Goal: Task Accomplishment & Management: Use online tool/utility

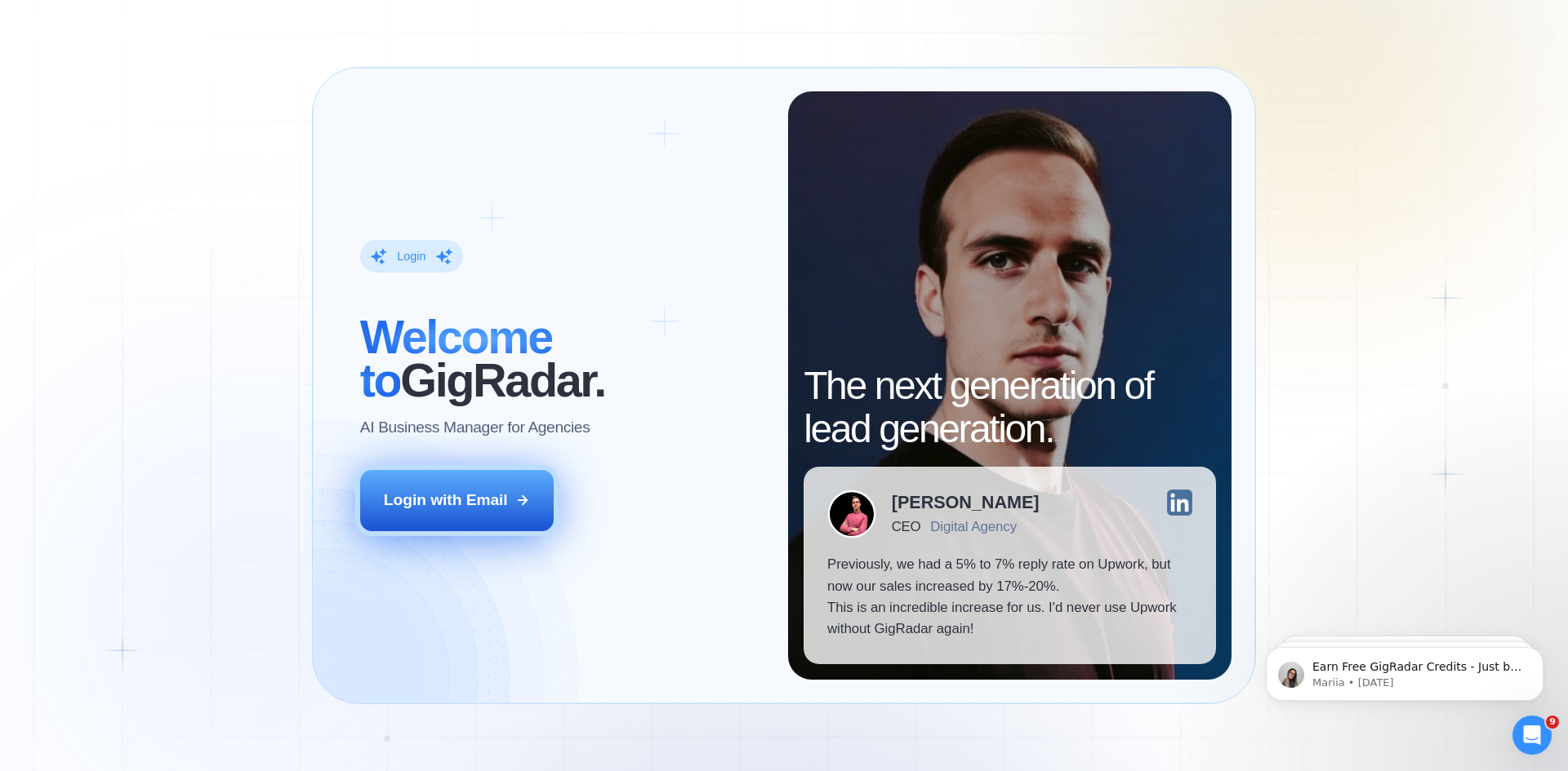
click at [460, 496] on div "Login with Email" at bounding box center [445, 500] width 124 height 21
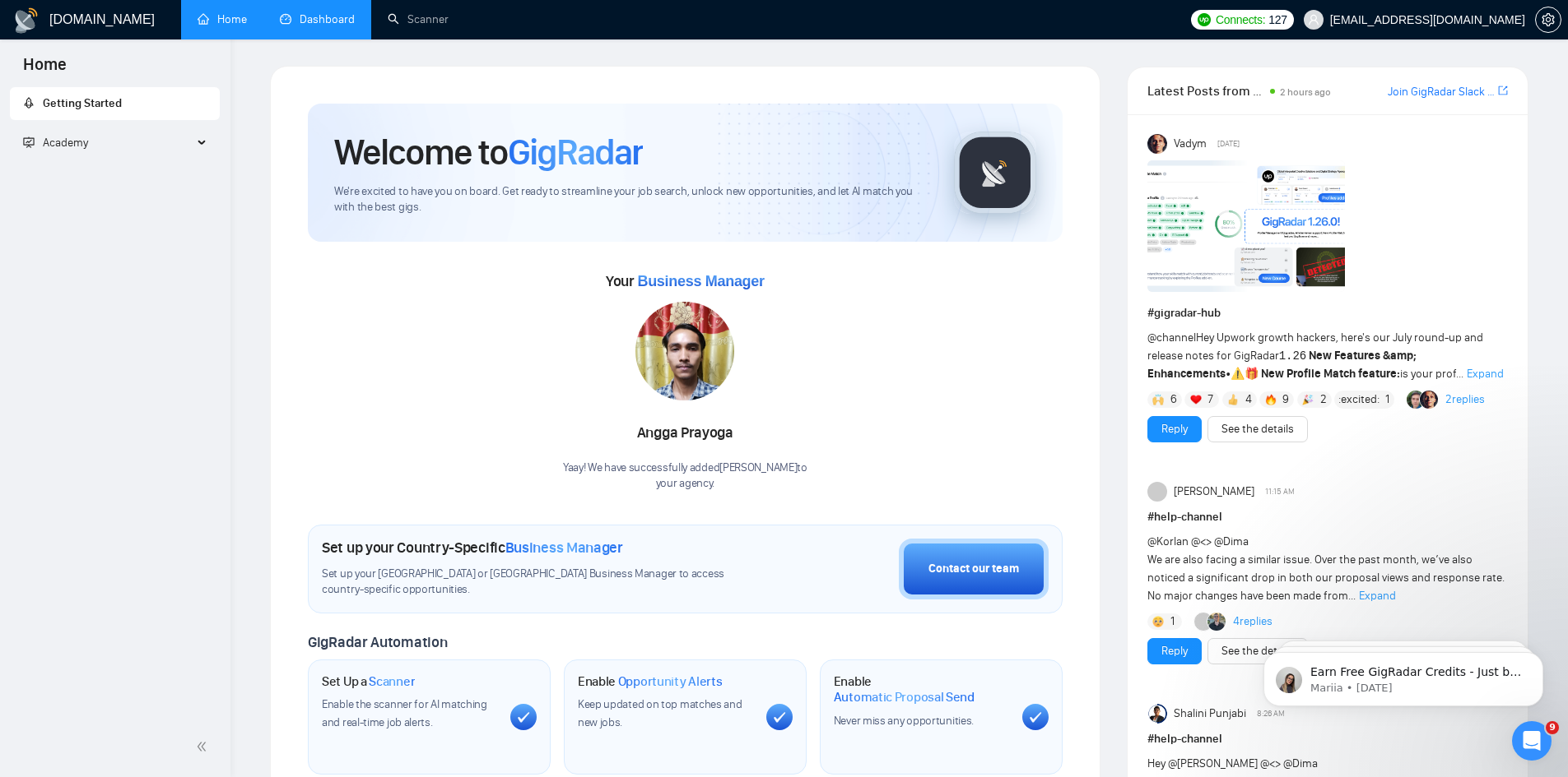
click at [331, 23] on link "Dashboard" at bounding box center [317, 19] width 74 height 14
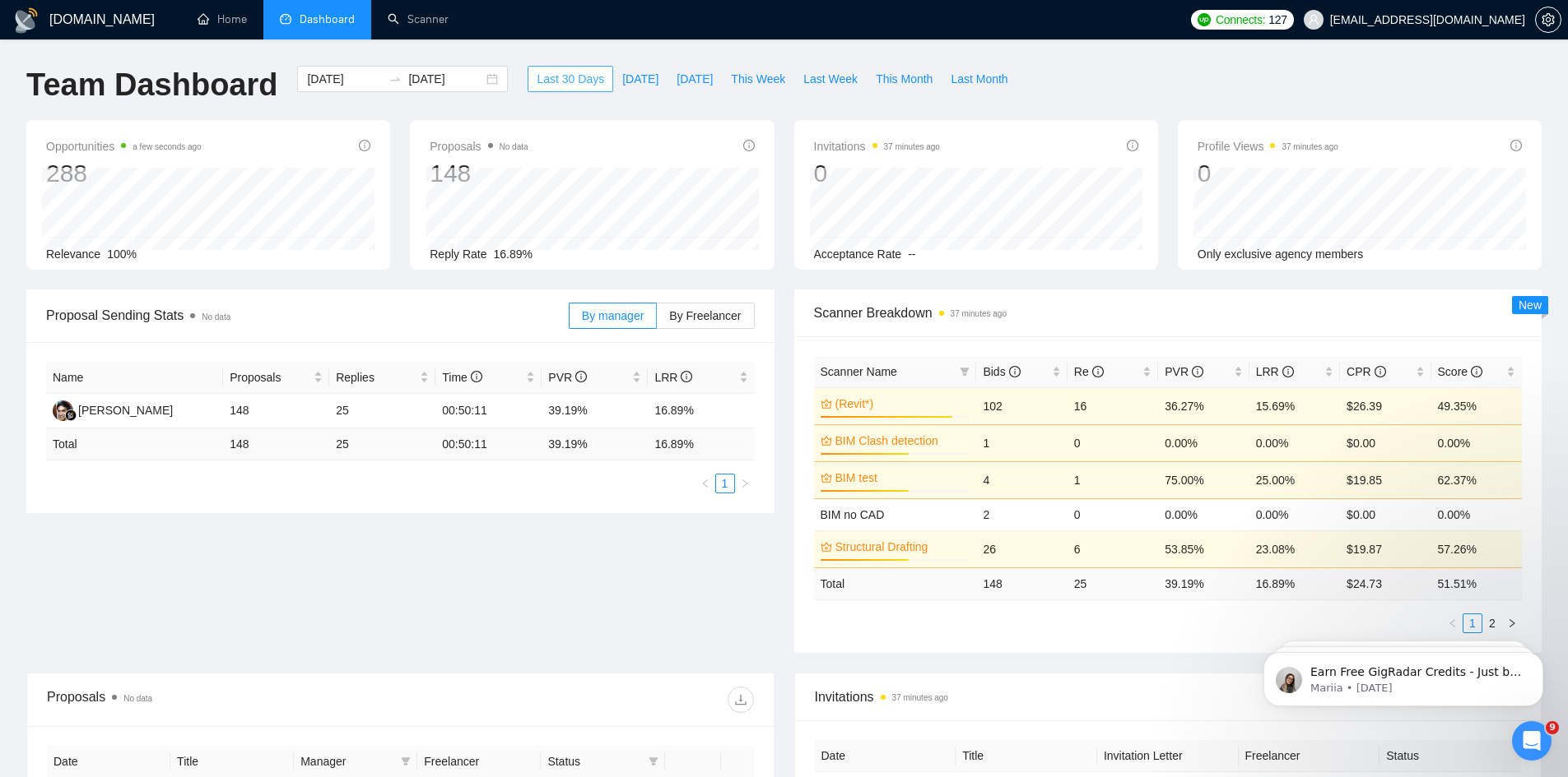
click at [550, 87] on span "Last 30 Days" at bounding box center [570, 79] width 67 height 18
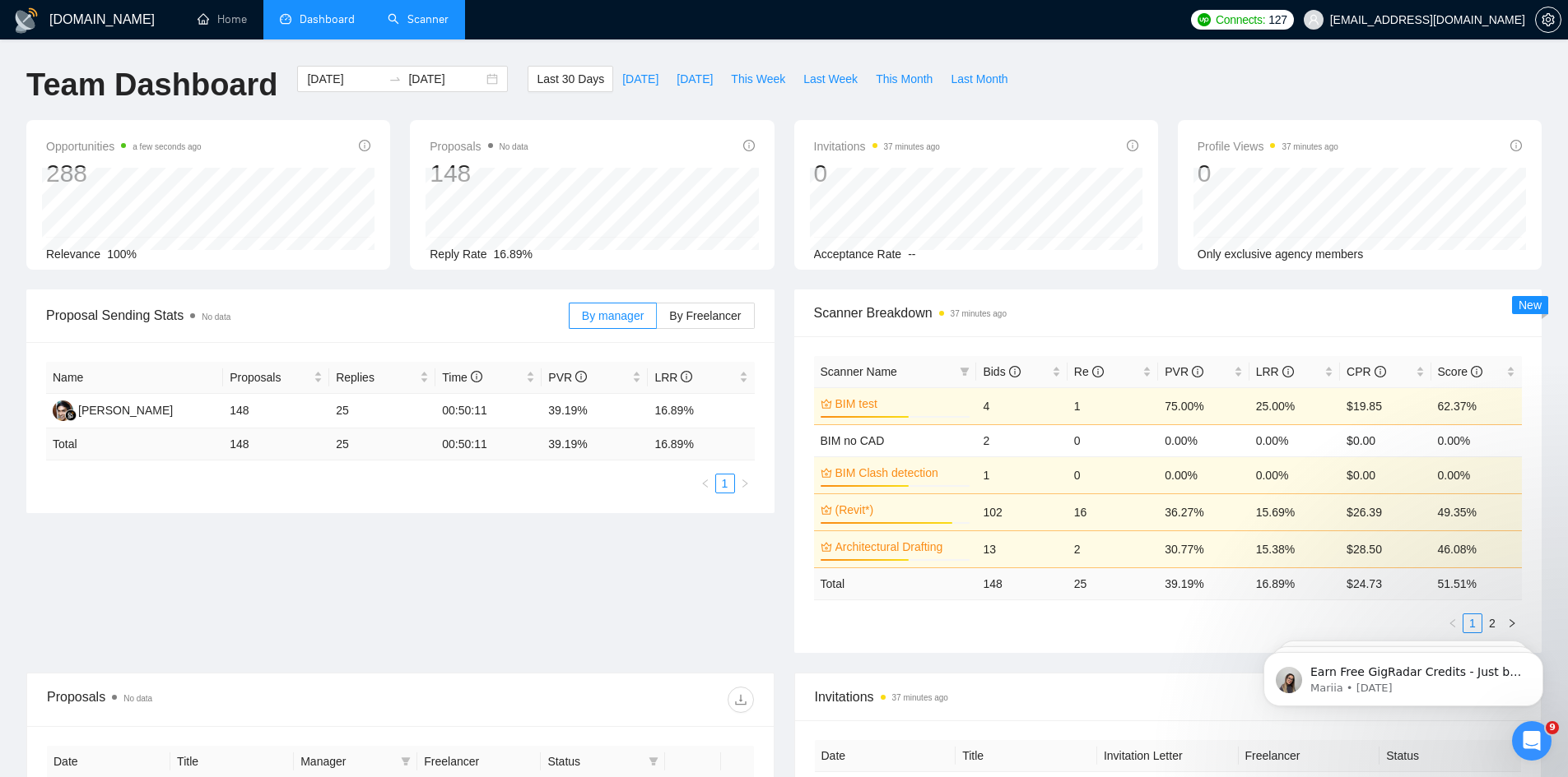
click at [410, 22] on link "Scanner" at bounding box center [417, 19] width 61 height 14
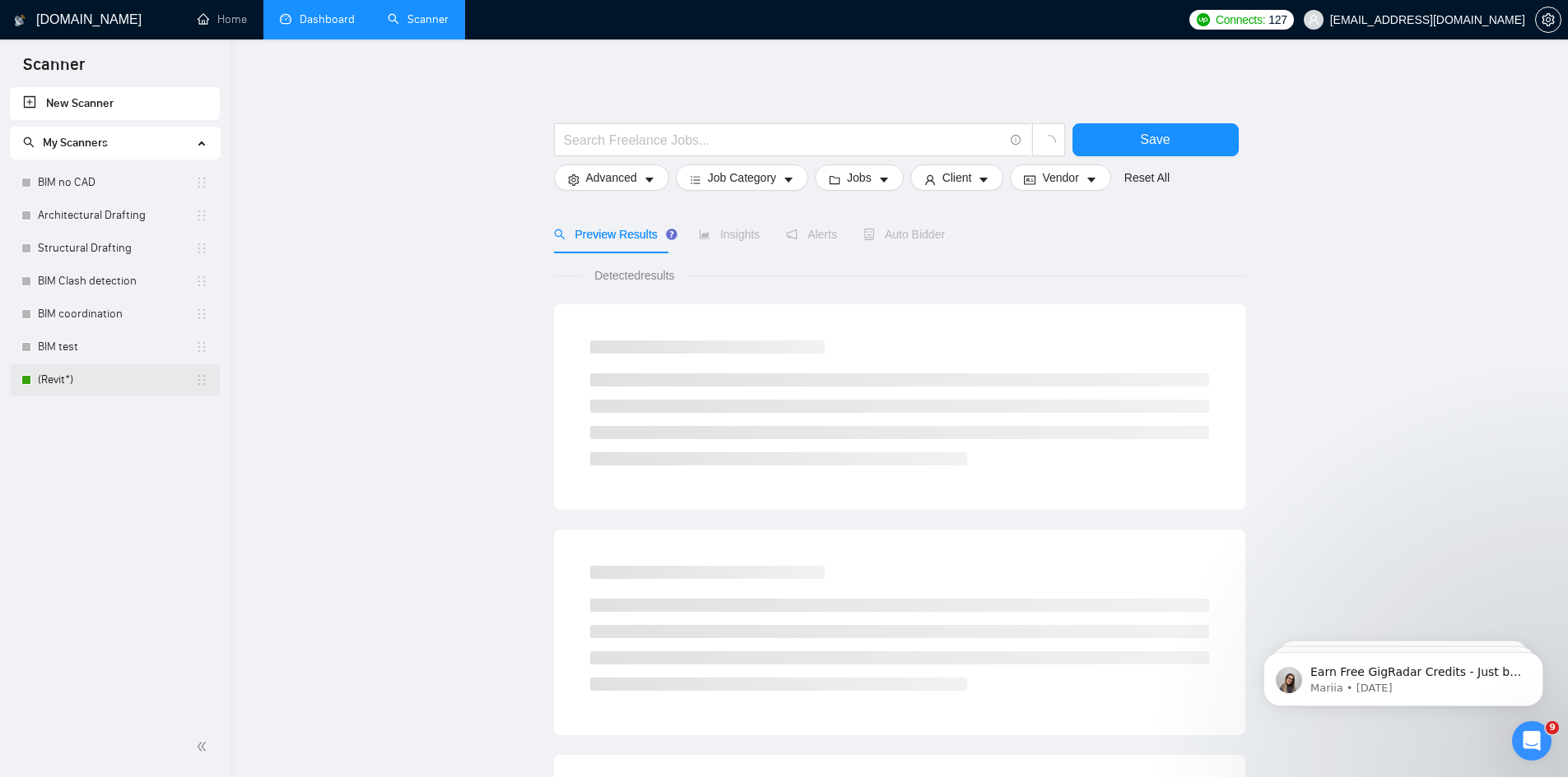
click at [82, 375] on link "(Revit*)" at bounding box center [116, 379] width 157 height 33
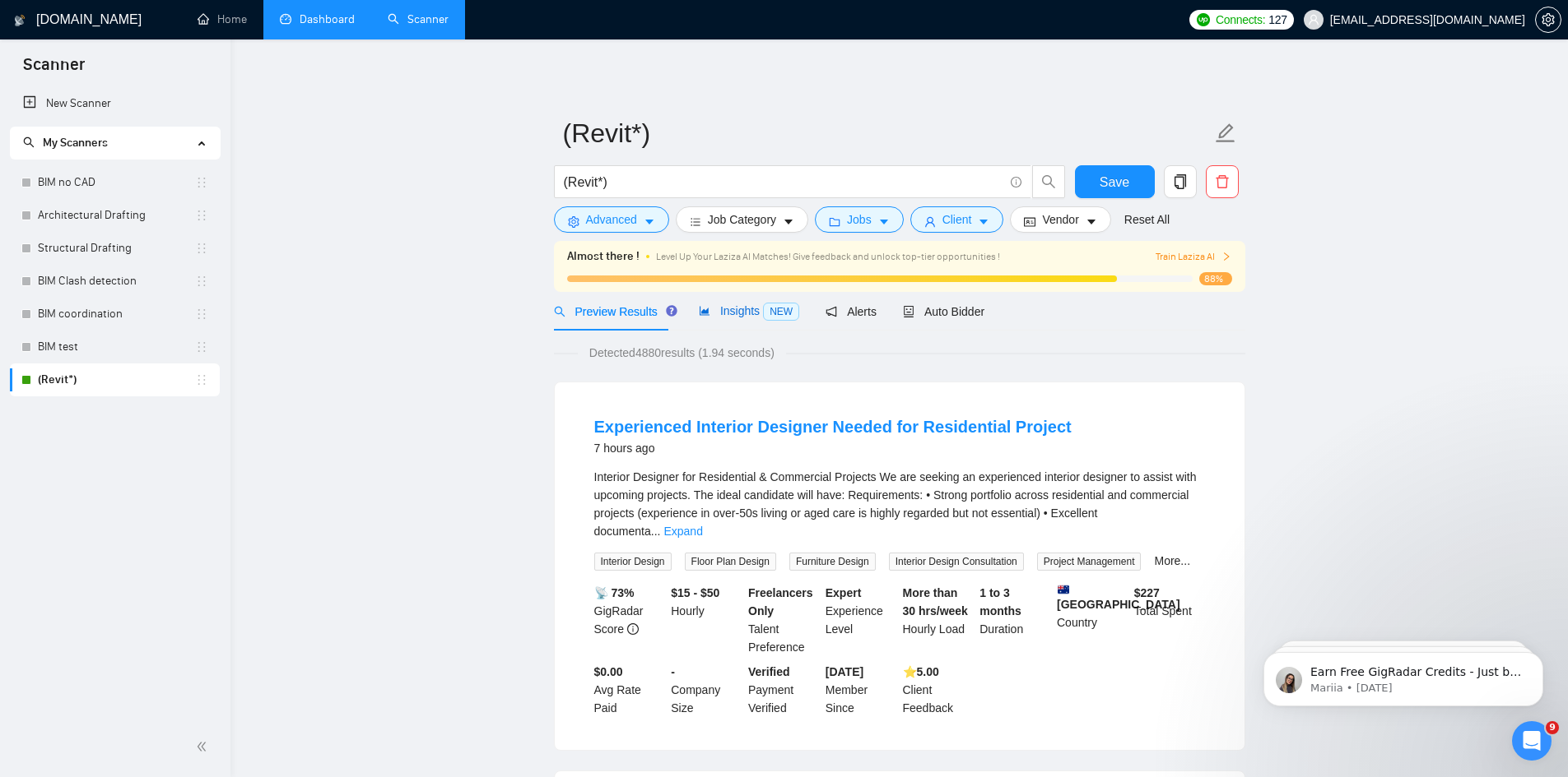
click at [719, 312] on span "Insights NEW" at bounding box center [748, 311] width 100 height 13
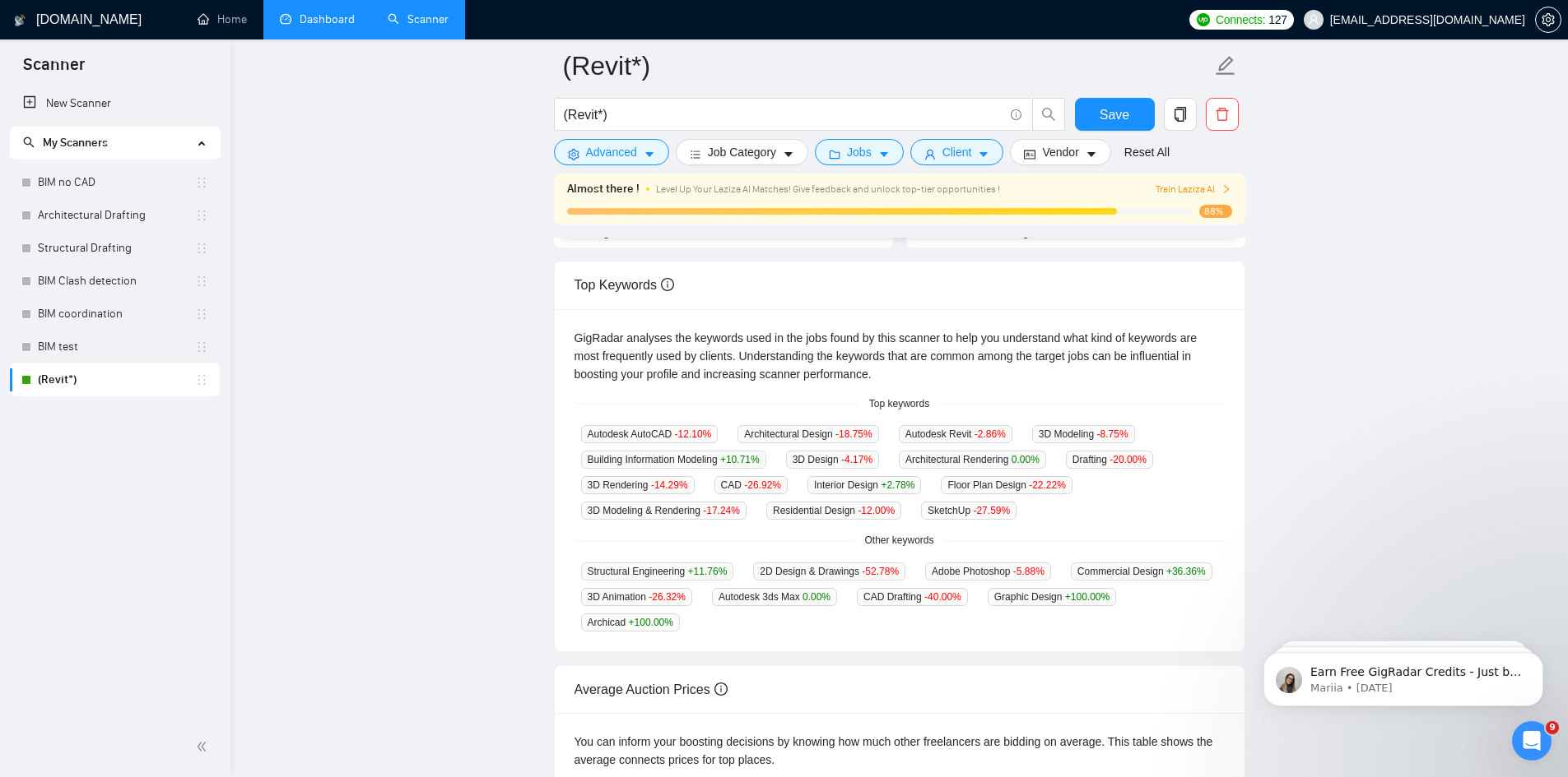
scroll to position [272, 0]
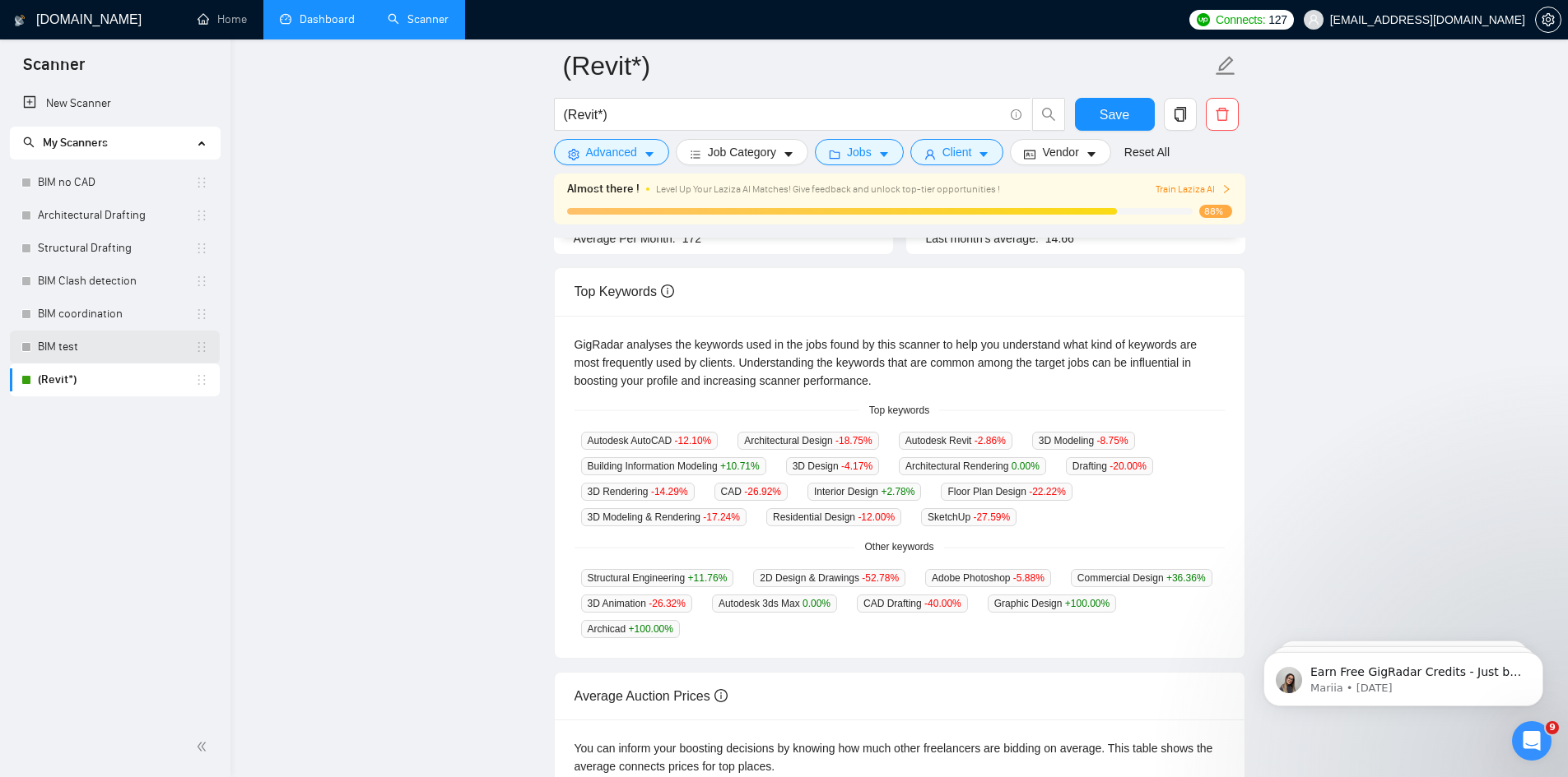
click at [111, 350] on link "BIM test" at bounding box center [116, 346] width 157 height 33
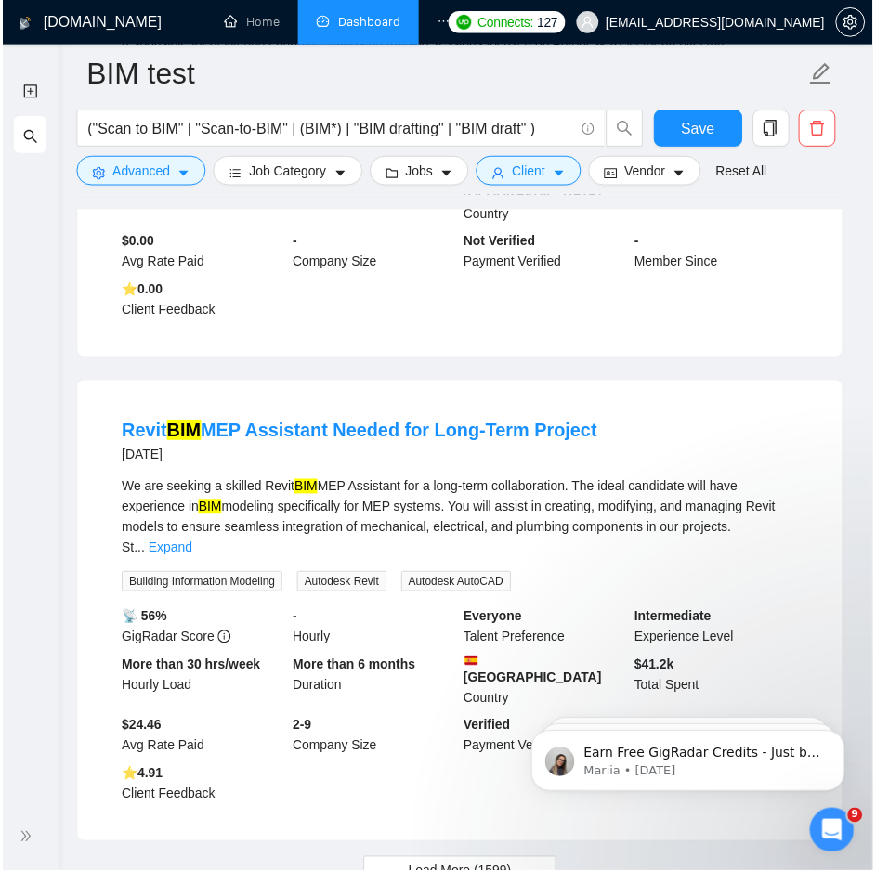
scroll to position [4352, 0]
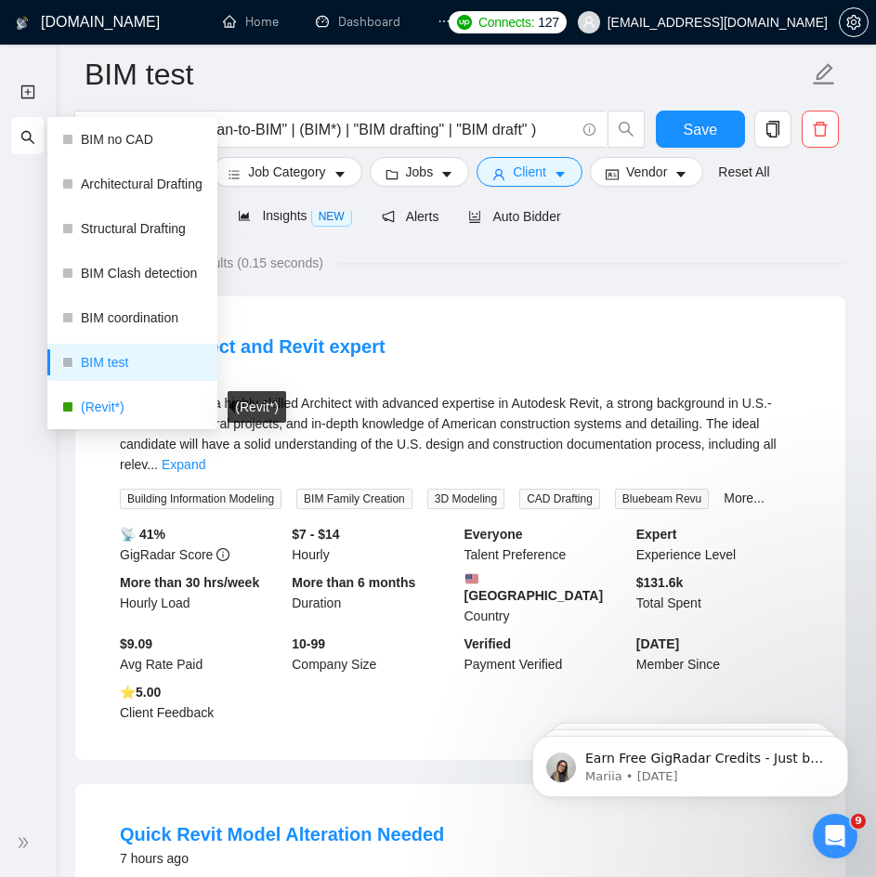
click at [128, 397] on link "(Revit*)" at bounding box center [142, 406] width 122 height 37
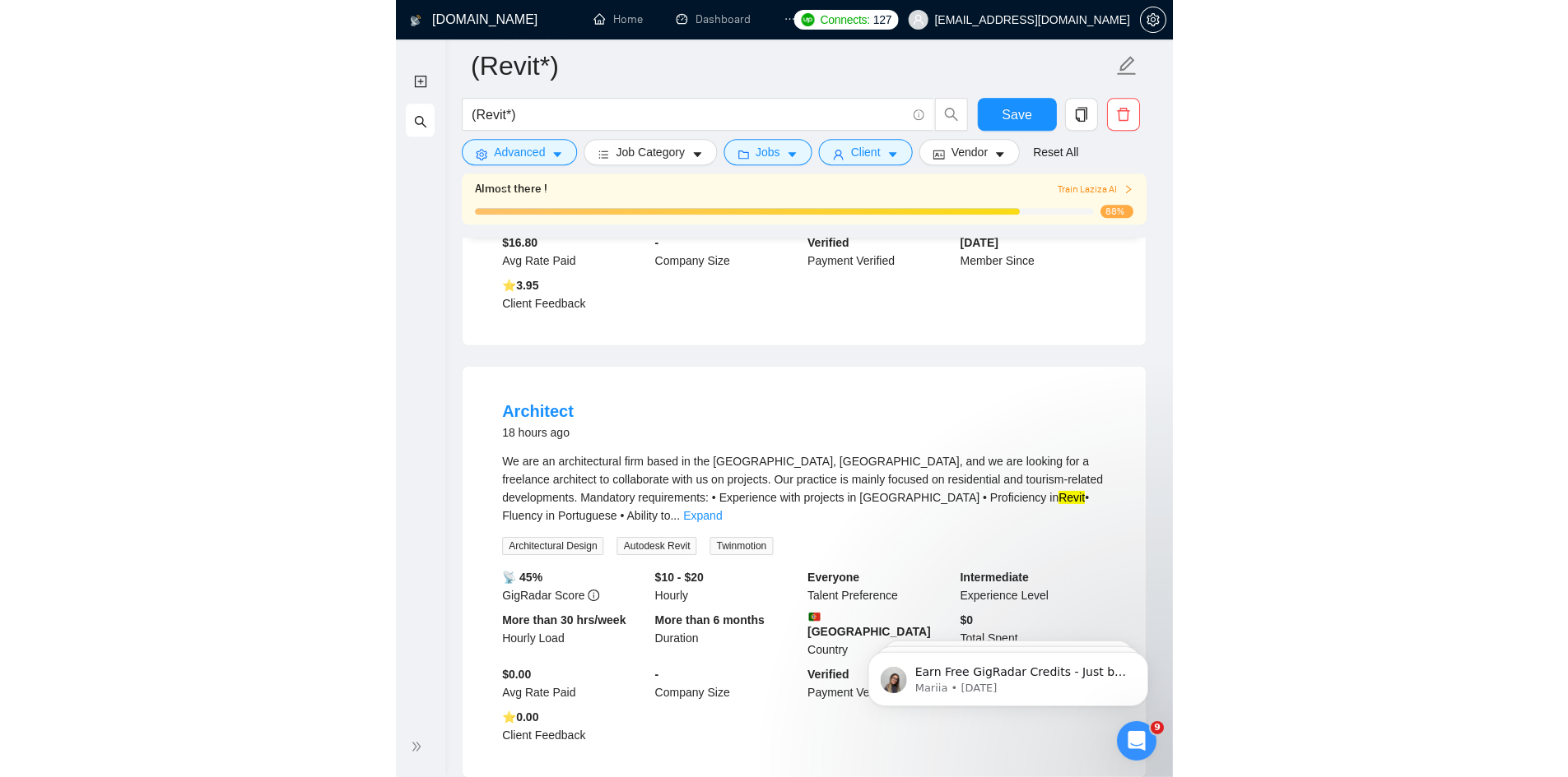
scroll to position [2550, 0]
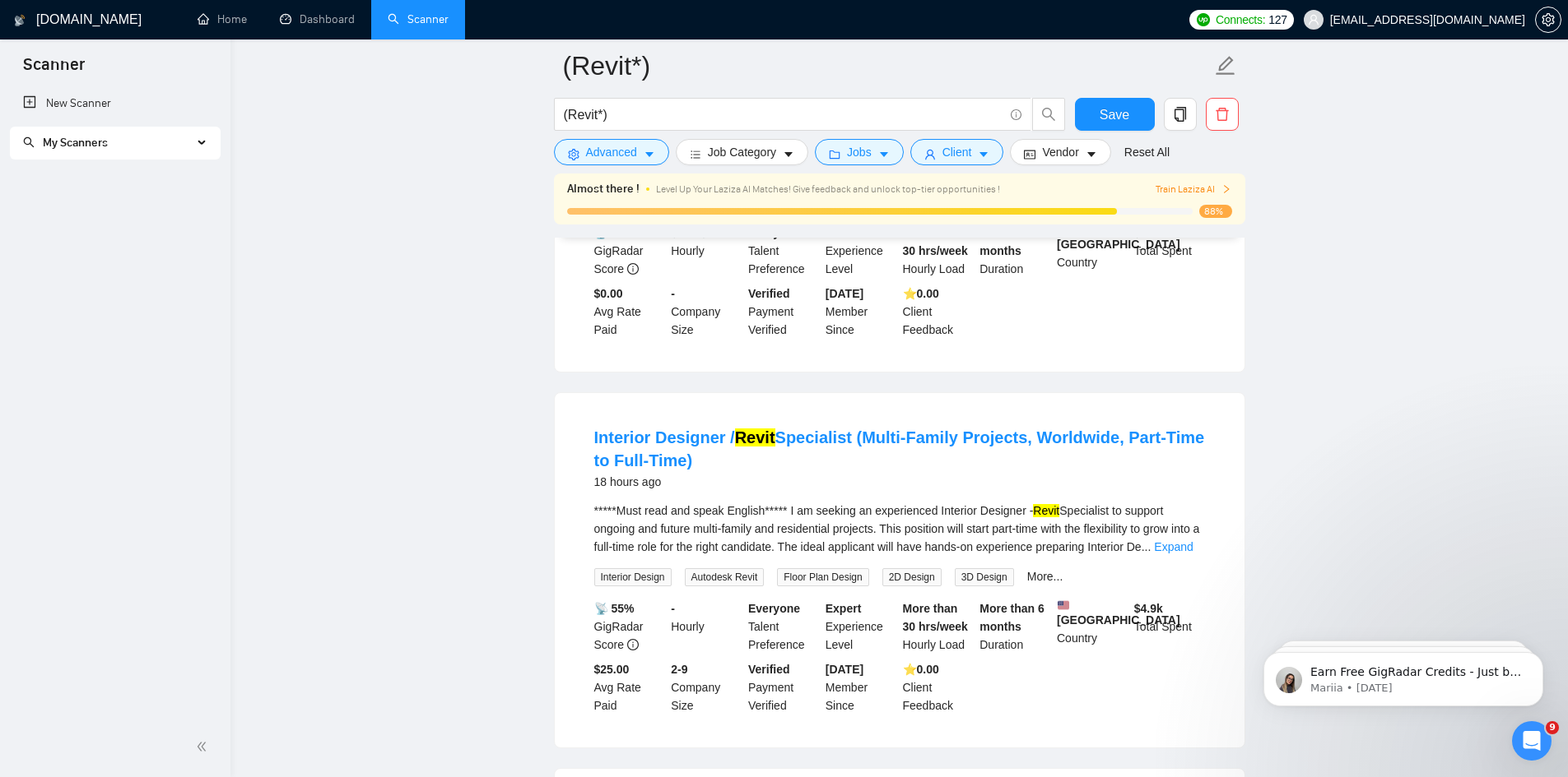
click at [152, 144] on span "My Scanners" at bounding box center [107, 143] width 169 height 33
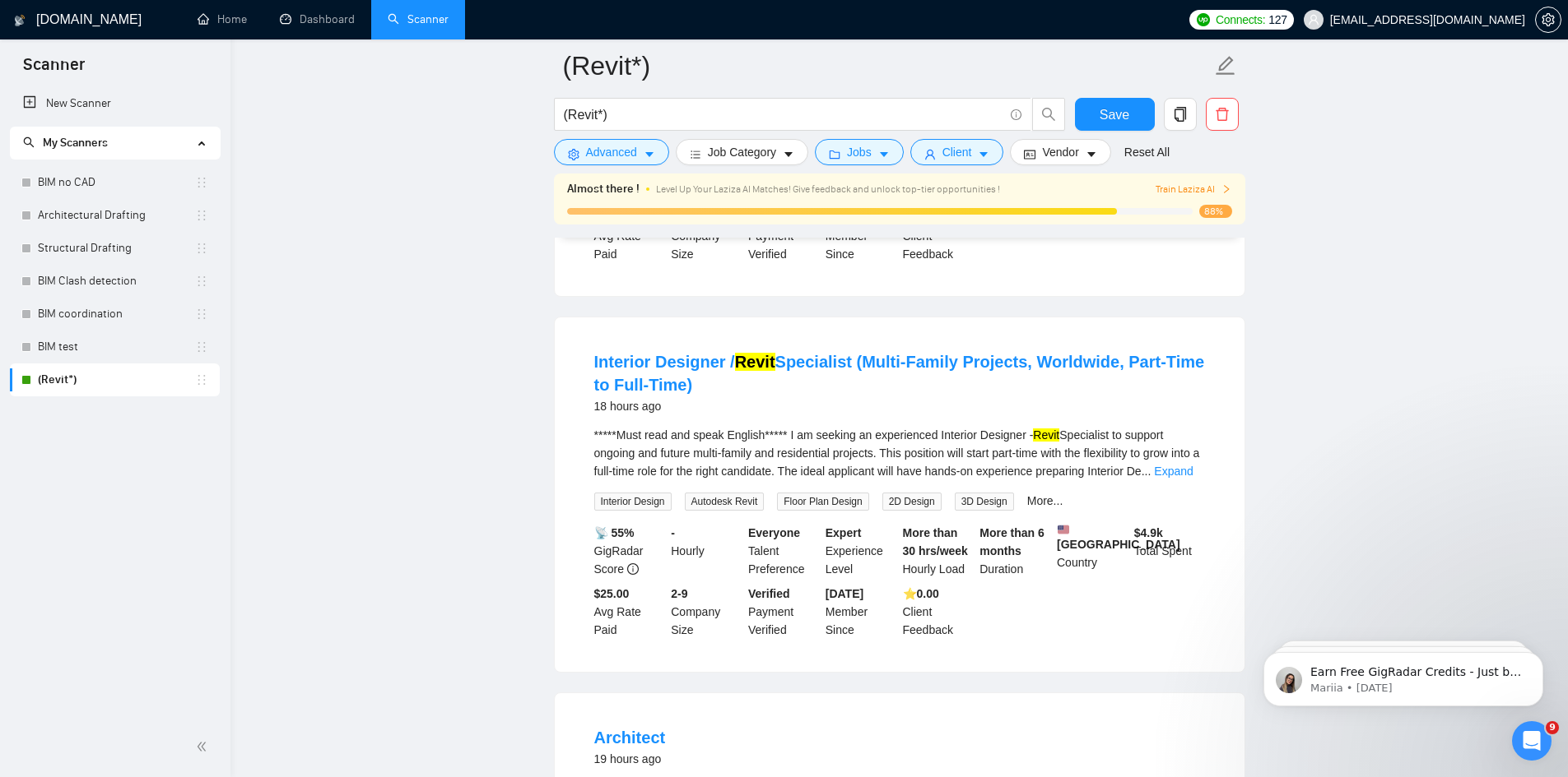
scroll to position [2632, 0]
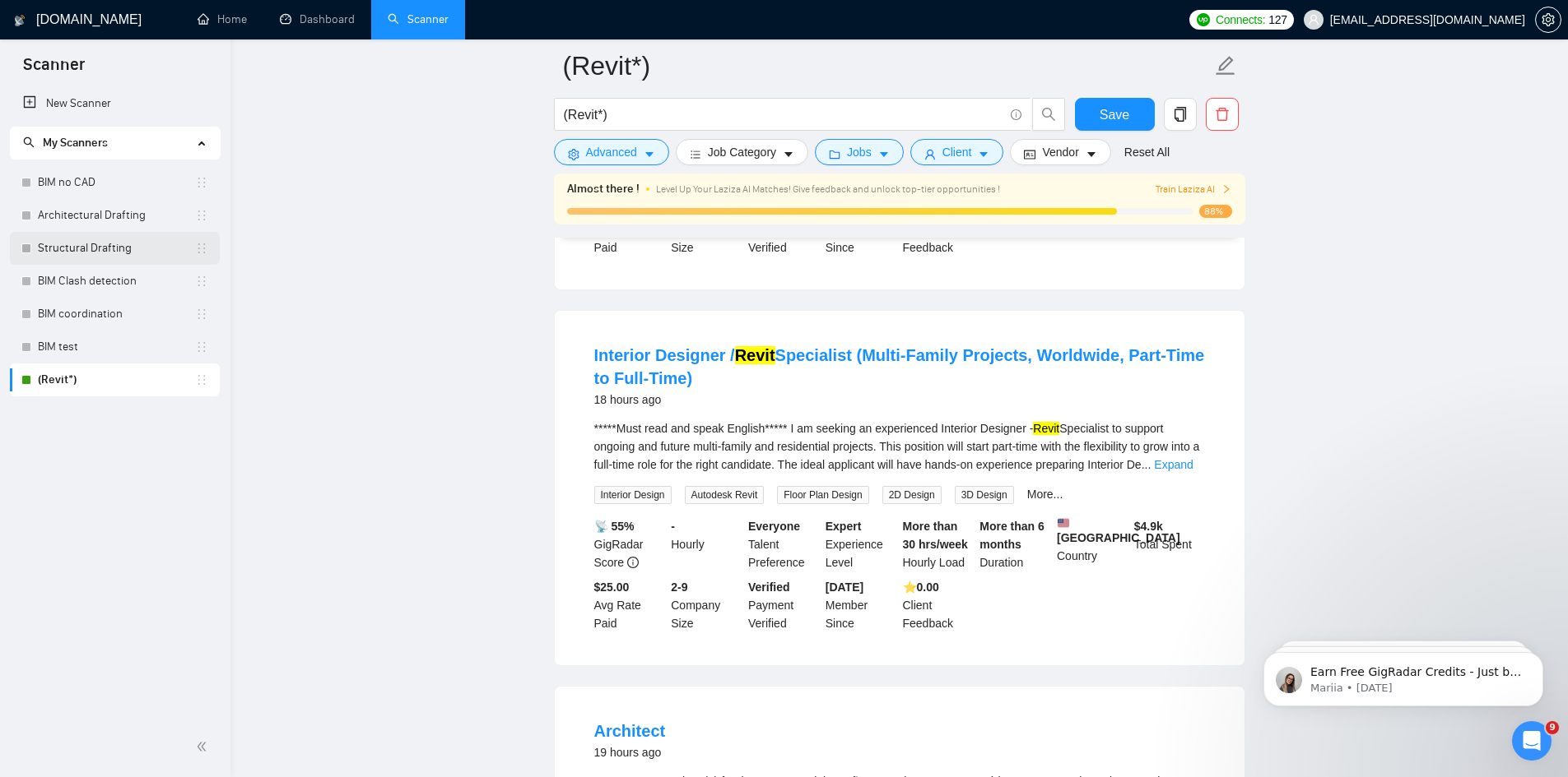
click at [114, 254] on link "Structural Drafting" at bounding box center [116, 248] width 157 height 33
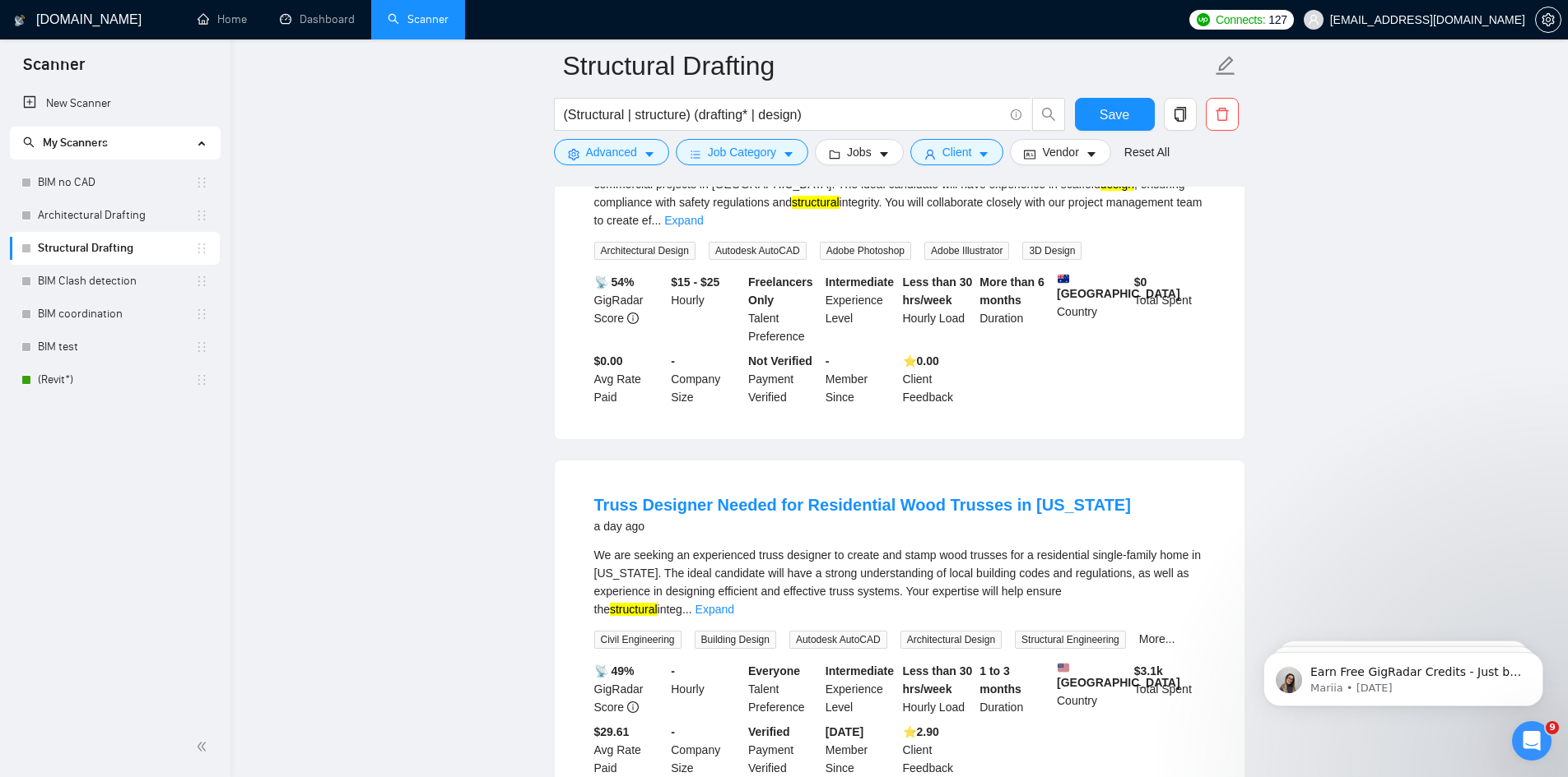
scroll to position [3345, 0]
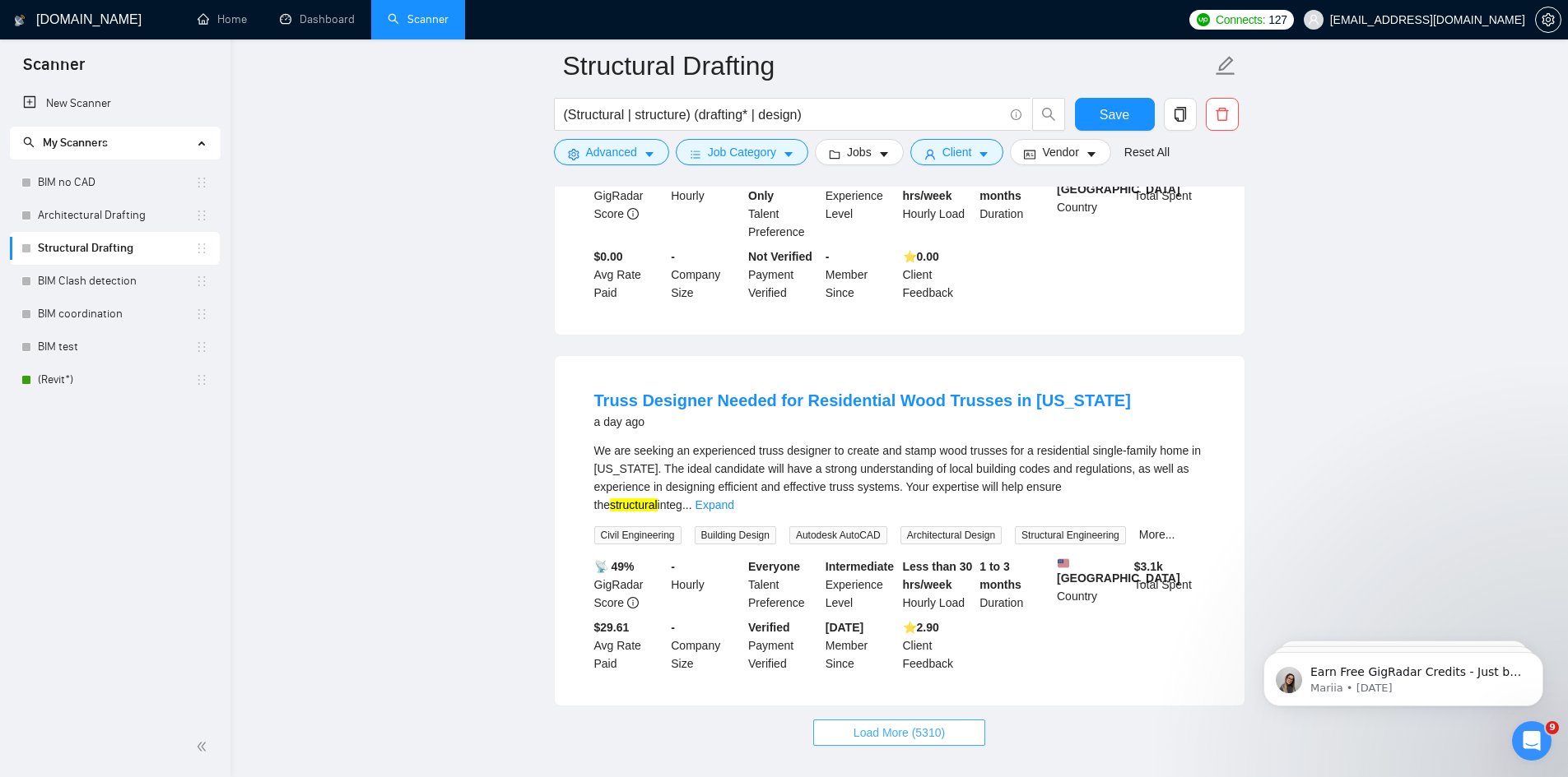
click at [776, 724] on span "Load More (5310)" at bounding box center [899, 733] width 91 height 18
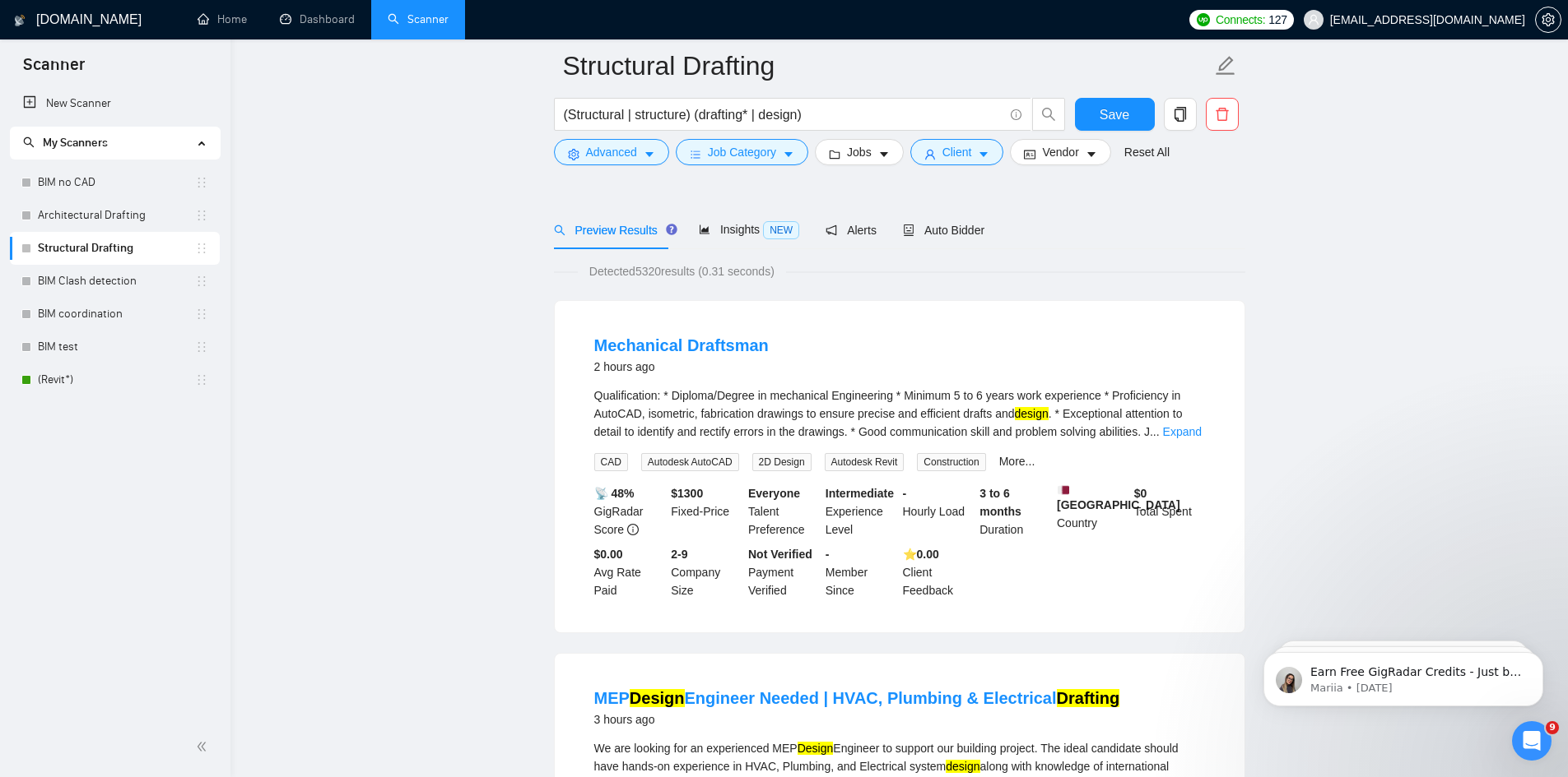
scroll to position [82, 0]
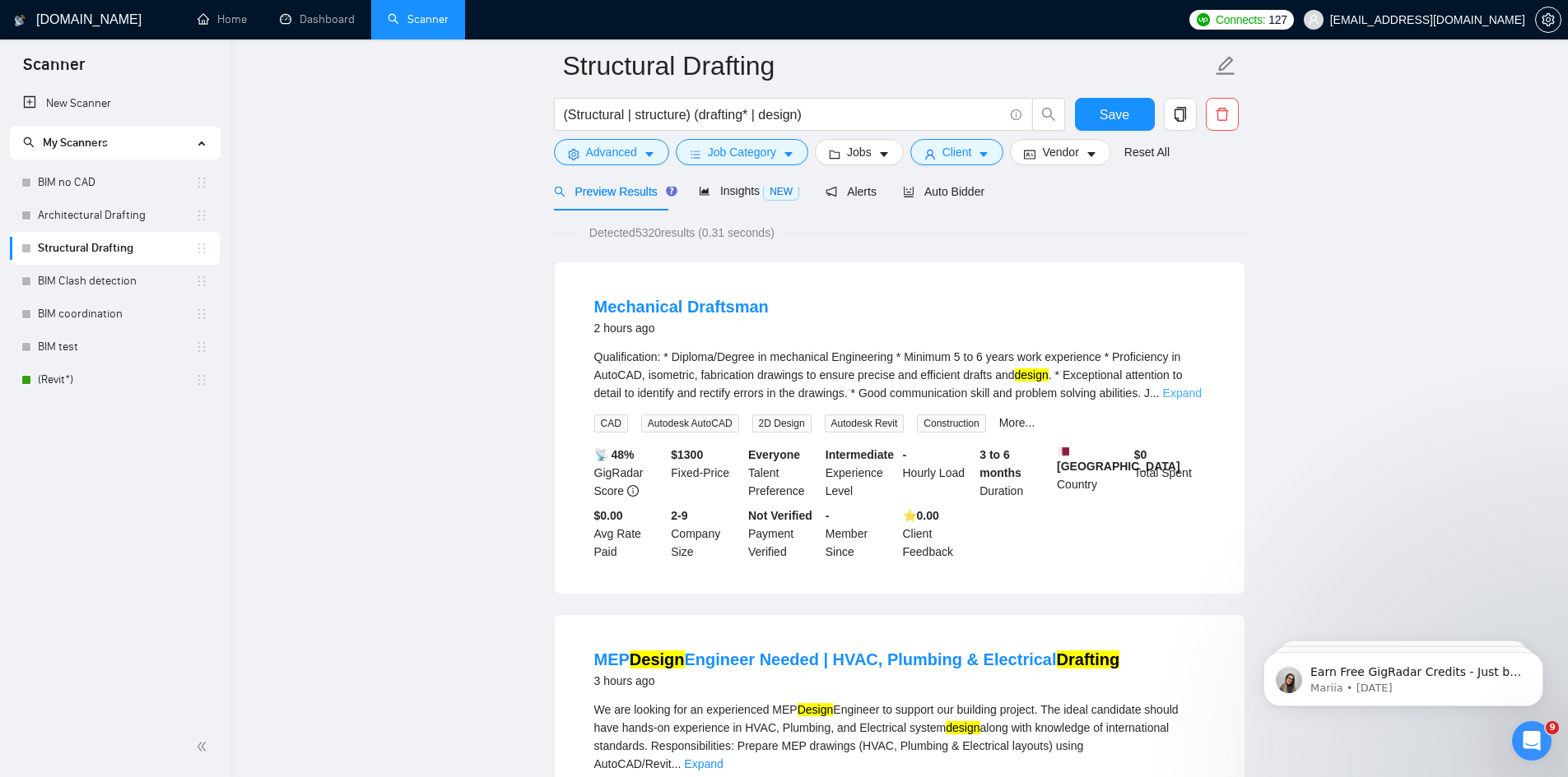
click at [776, 392] on link "Expand" at bounding box center [1182, 392] width 39 height 13
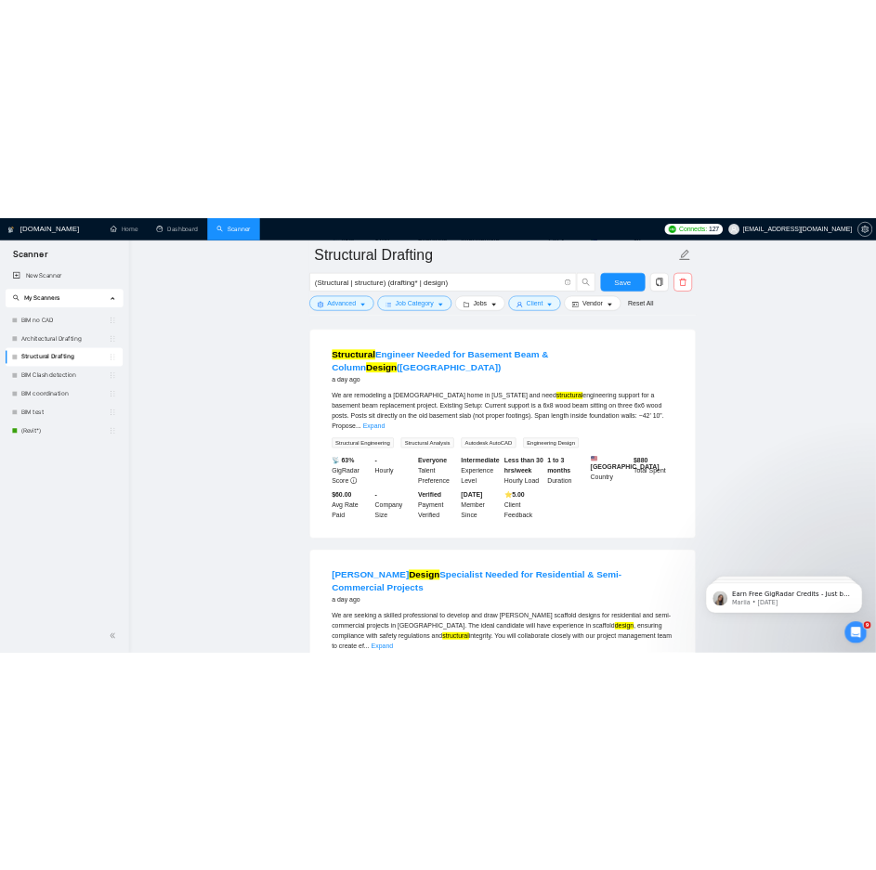
scroll to position [3250, 0]
